Goal: Check status: Check status

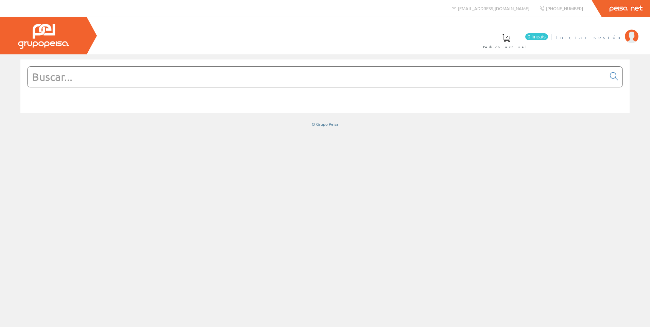
click at [630, 35] on img at bounding box center [632, 37] width 14 height 14
click at [631, 41] on img at bounding box center [632, 37] width 14 height 14
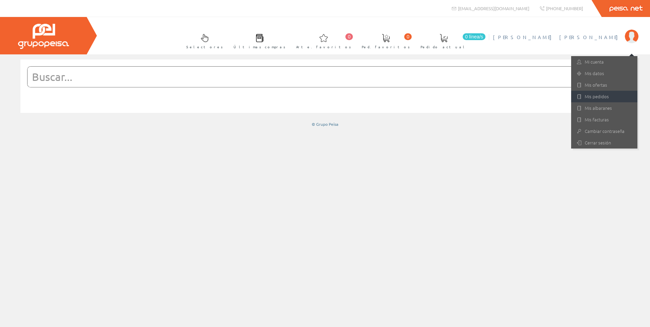
click at [606, 94] on link "Mis pedidos" at bounding box center [605, 97] width 66 height 12
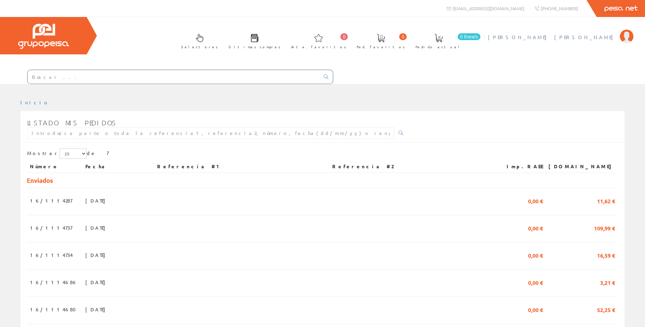
click at [629, 38] on img at bounding box center [627, 37] width 14 height 14
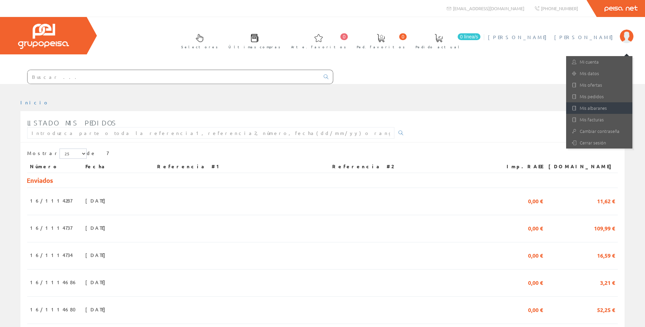
click at [600, 108] on font "Mis albaranes" at bounding box center [593, 108] width 27 height 6
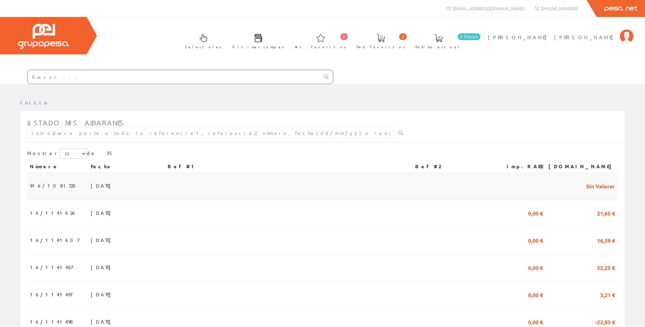
click at [151, 190] on td "25/09/2025" at bounding box center [126, 186] width 77 height 27
